Goal: Complete Application Form: Complete application form

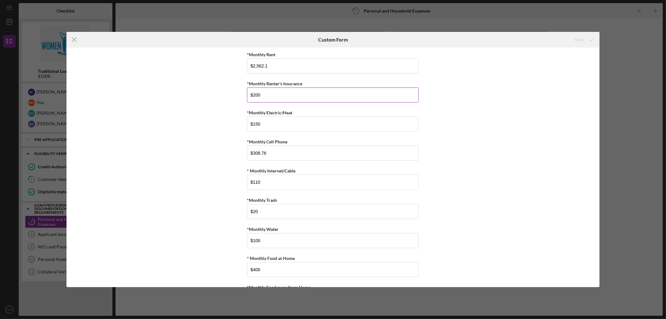
click at [253, 94] on input "$200" at bounding box center [333, 94] width 172 height 15
type input "$254.09"
click at [473, 124] on div "*Monthly Rent $2,562.1 *Monthly Renter's Insurance $254.09 *Monthly Electric/He…" at bounding box center [333, 167] width 533 height 240
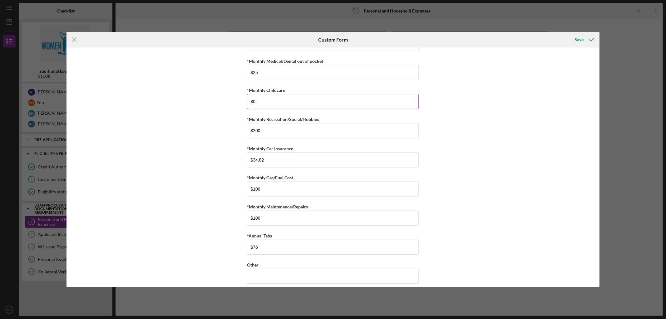
scroll to position [347, 0]
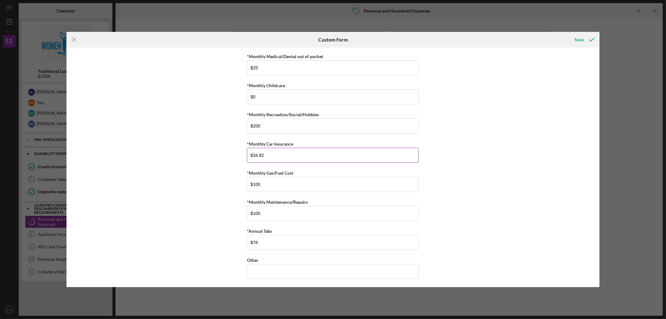
click at [267, 155] on input "$34.82" at bounding box center [333, 155] width 172 height 15
type input "$202.34"
click at [451, 144] on div "*Monthly Rent $2,562.1 *Monthly Renter's Insurance $254.09 *Monthly Electric/He…" at bounding box center [333, 167] width 533 height 240
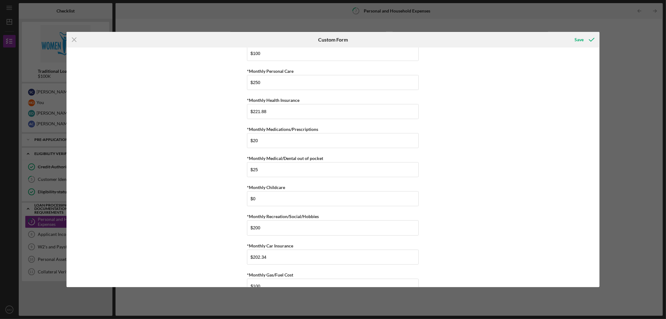
scroll to position [211, 0]
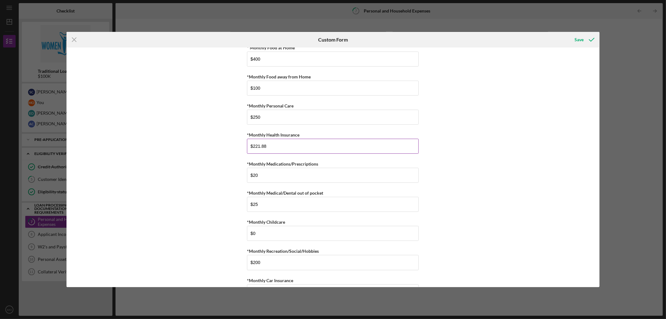
click at [269, 145] on input "$221.88" at bounding box center [333, 146] width 172 height 15
click at [269, 146] on input "$221.88" at bounding box center [333, 146] width 172 height 15
type input "$460"
click at [463, 146] on div "*Monthly Rent $2,562.1 *Monthly Renter's Insurance $254.09 *Monthly Electric/He…" at bounding box center [333, 167] width 533 height 240
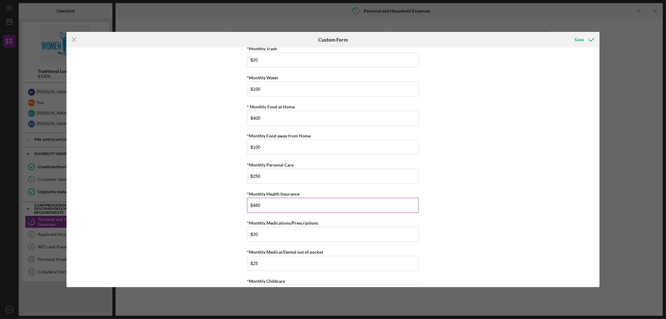
scroll to position [141, 0]
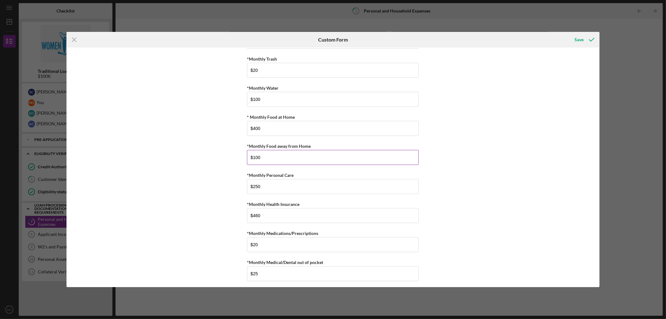
click at [261, 158] on input "$100" at bounding box center [333, 157] width 172 height 15
drag, startPoint x: 261, startPoint y: 158, endPoint x: 252, endPoint y: 158, distance: 9.4
click at [252, 158] on input "$100" at bounding box center [333, 157] width 172 height 15
click at [431, 175] on div "*Monthly Rent $2,562.1 *Monthly Renter's Insurance $254.09 *Monthly Electric/He…" at bounding box center [333, 167] width 533 height 240
drag, startPoint x: 254, startPoint y: 157, endPoint x: 271, endPoint y: 162, distance: 17.6
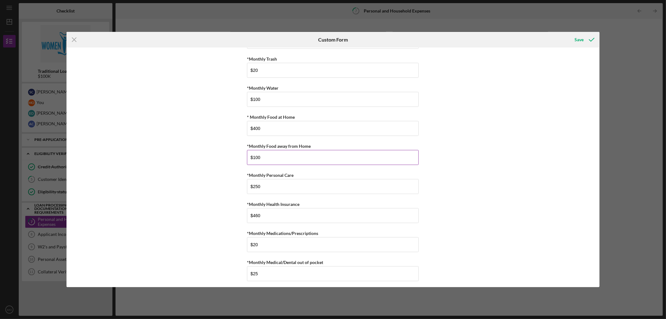
click at [267, 160] on input "$100" at bounding box center [333, 157] width 172 height 15
type input "$150"
click at [500, 95] on div "*Monthly Rent $2,562.1 *Monthly Renter's Insurance $254.09 *Monthly Electric/He…" at bounding box center [333, 167] width 533 height 240
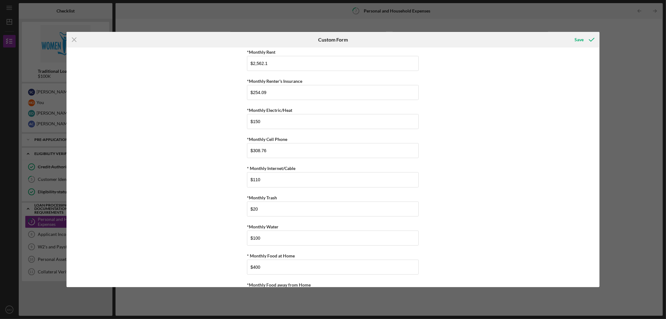
scroll to position [2, 0]
click at [255, 179] on input "$110" at bounding box center [333, 179] width 172 height 15
type input "$120"
click at [449, 159] on div "*Monthly Rent $2,562.1 *Monthly Renter's Insurance $254.09 *Monthly Electric/He…" at bounding box center [333, 167] width 533 height 240
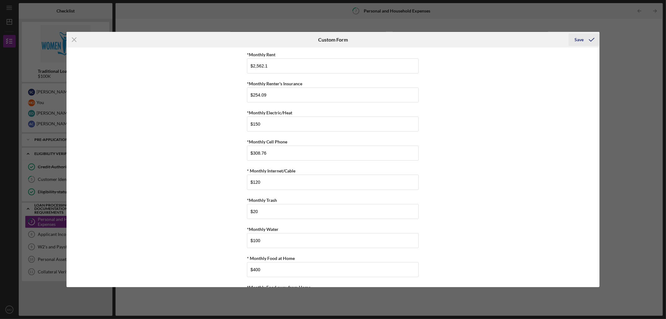
click at [586, 40] on icon "submit" at bounding box center [592, 40] width 16 height 16
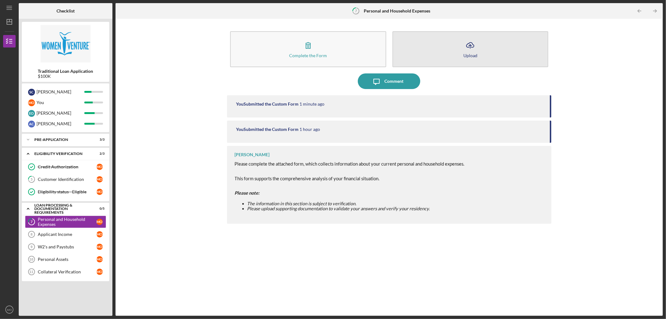
click at [479, 48] on button "Icon/Upload Upload" at bounding box center [471, 49] width 156 height 36
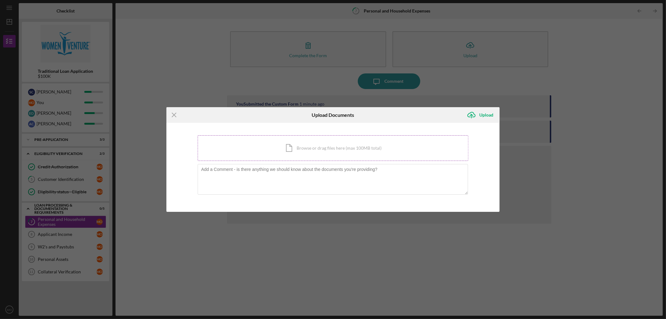
click at [335, 143] on div "Icon/Document Browse or drag files here (max 100MB total) Tap to choose files o…" at bounding box center [333, 148] width 271 height 26
click at [327, 151] on div "Icon/Document Browse or drag files here (max 100MB total) Tap to choose files o…" at bounding box center [333, 148] width 271 height 26
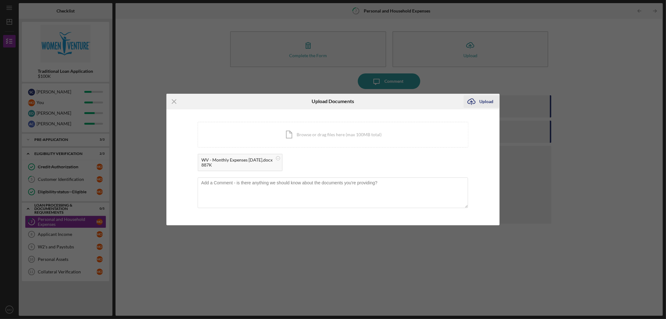
click at [485, 102] on div "Upload" at bounding box center [487, 101] width 14 height 12
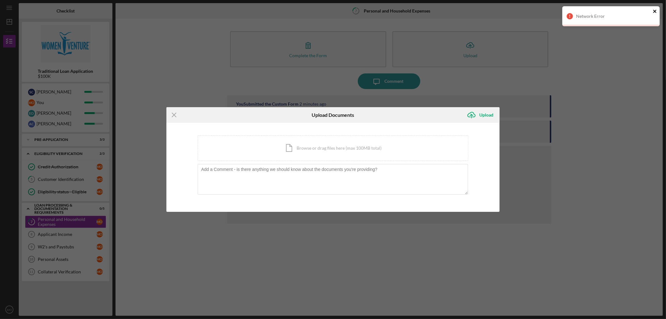
click at [655, 11] on icon "close" at bounding box center [655, 11] width 3 height 3
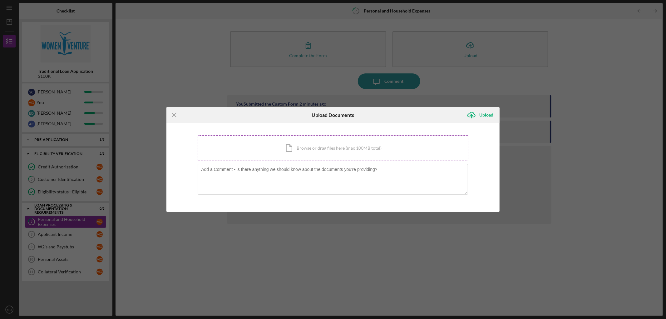
click at [368, 151] on div "Icon/Document Browse or drag files here (max 100MB total) Tap to choose files o…" at bounding box center [333, 148] width 271 height 26
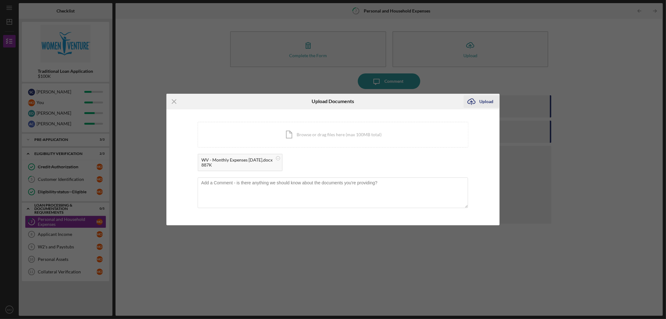
click at [486, 104] on div "Upload" at bounding box center [487, 101] width 14 height 12
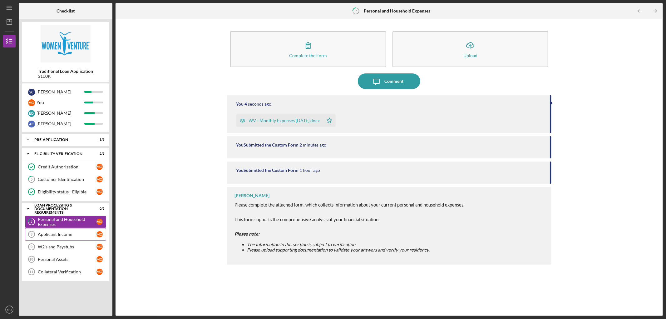
click at [58, 236] on div "Applicant Income" at bounding box center [67, 234] width 59 height 5
